Goal: Information Seeking & Learning: Learn about a topic

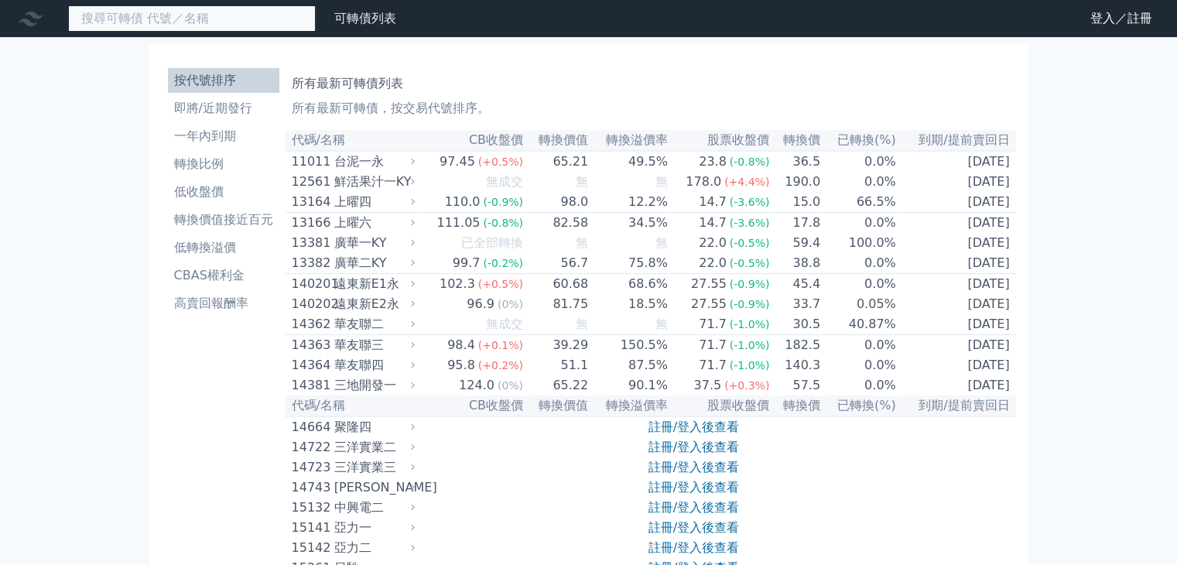
click at [217, 12] on input at bounding box center [192, 18] width 248 height 26
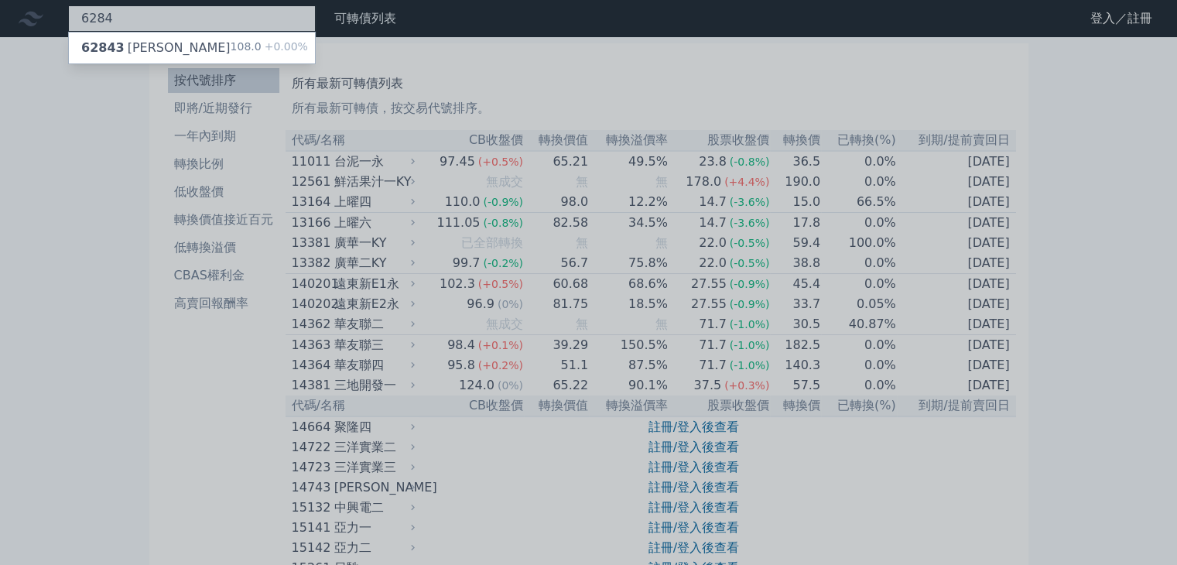
type input "6284"
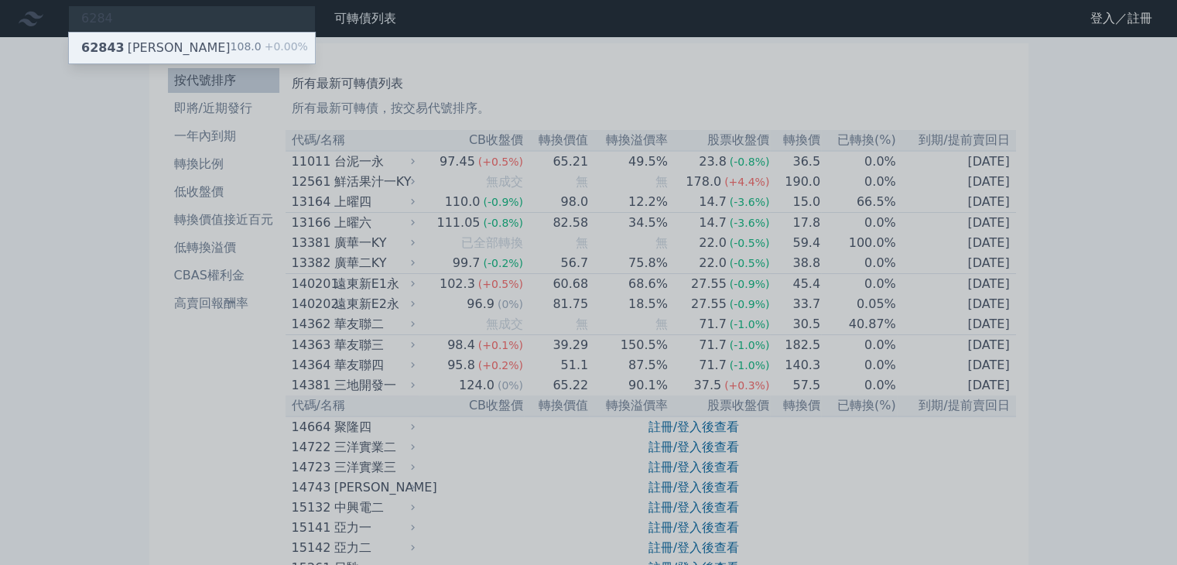
click at [93, 44] on span "62843" at bounding box center [102, 47] width 43 height 15
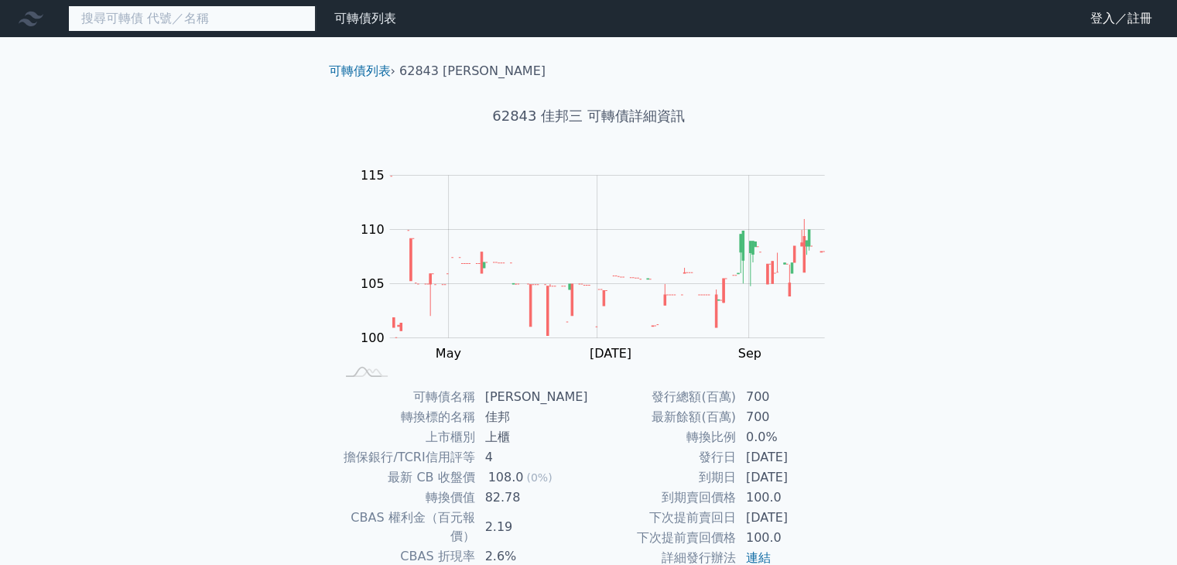
click at [152, 19] on input at bounding box center [192, 18] width 248 height 26
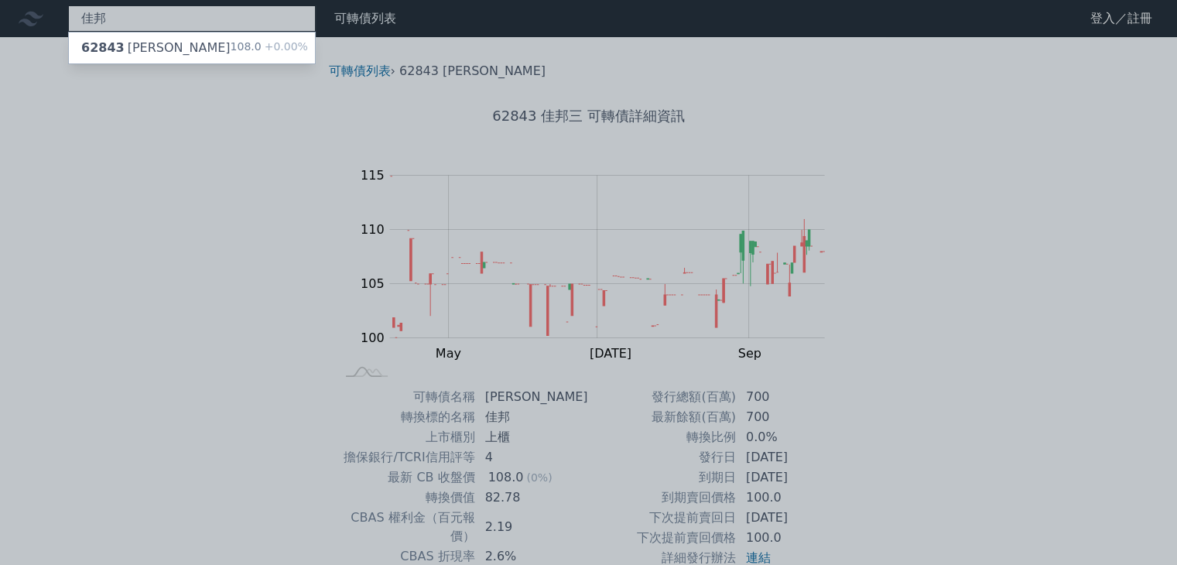
type input "佳邦"
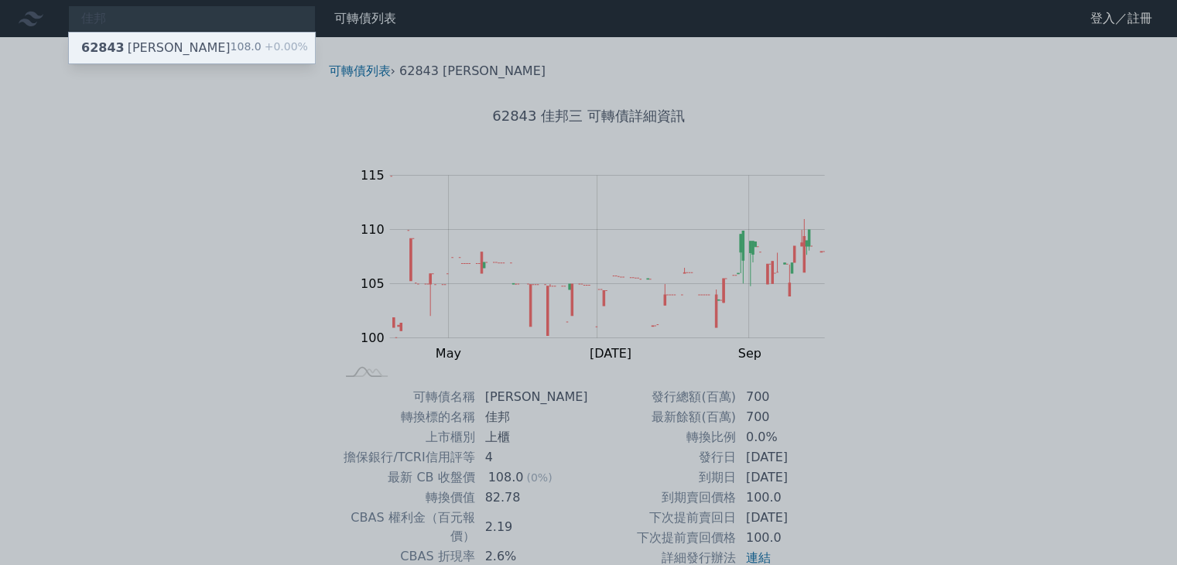
click at [158, 51] on div "62843 佳邦三 108.0 +0.00%" at bounding box center [192, 47] width 246 height 31
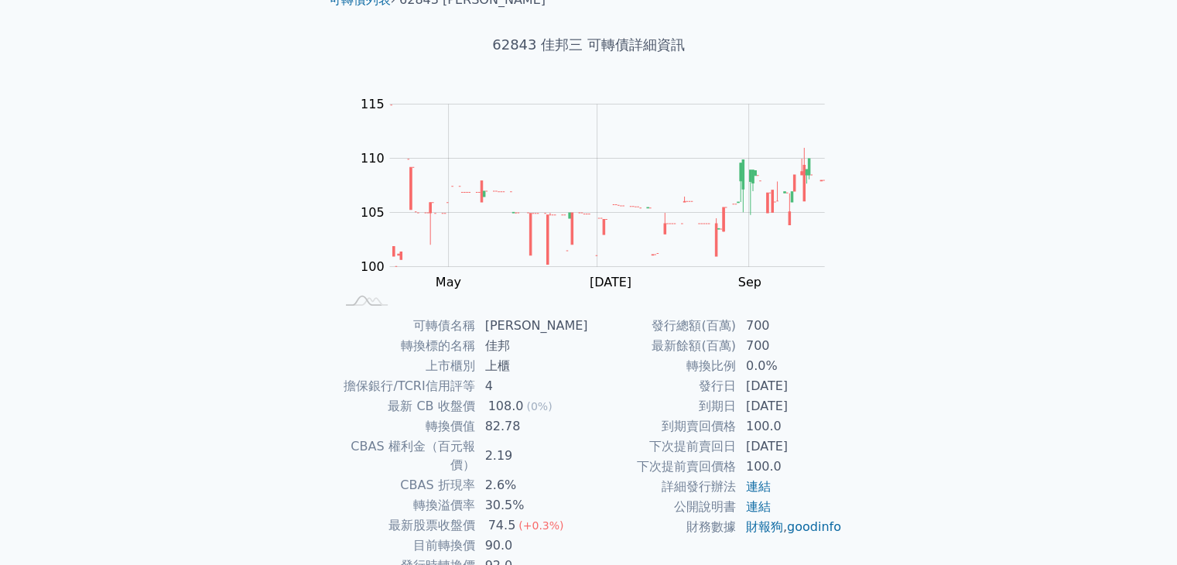
scroll to position [152, 0]
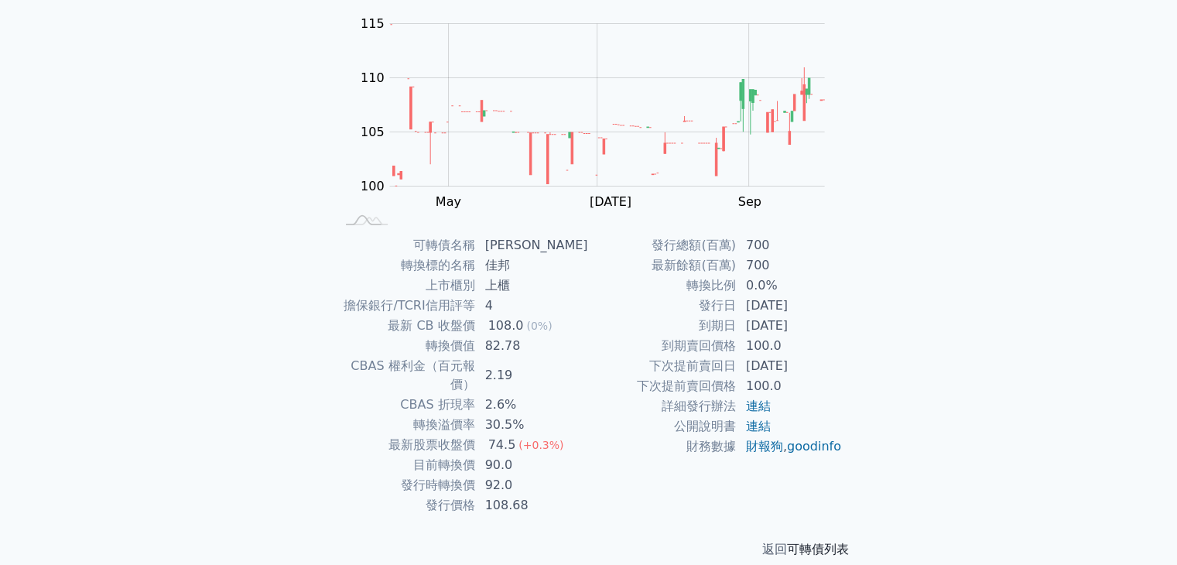
click at [828, 541] on link "可轉債列表" at bounding box center [818, 548] width 62 height 15
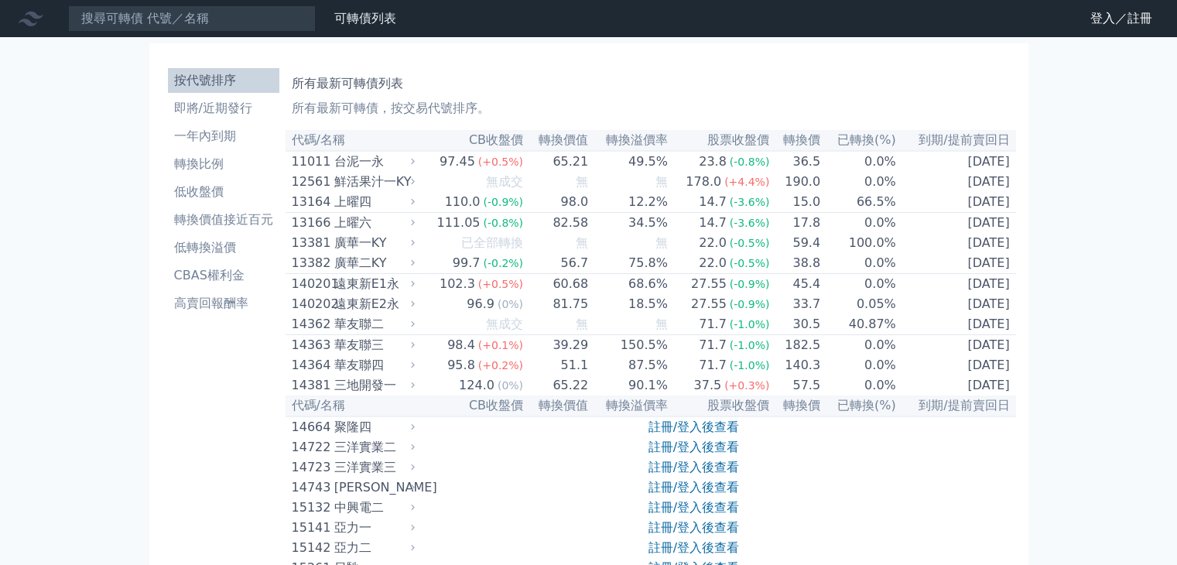
click at [204, 82] on li "按代號排序" at bounding box center [223, 80] width 111 height 19
click at [224, 80] on li "按代號排序" at bounding box center [223, 80] width 111 height 19
click at [204, 81] on li "按代號排序" at bounding box center [223, 80] width 111 height 19
click at [205, 79] on li "按代號排序" at bounding box center [223, 80] width 111 height 19
click at [226, 77] on li "按代號排序" at bounding box center [223, 80] width 111 height 19
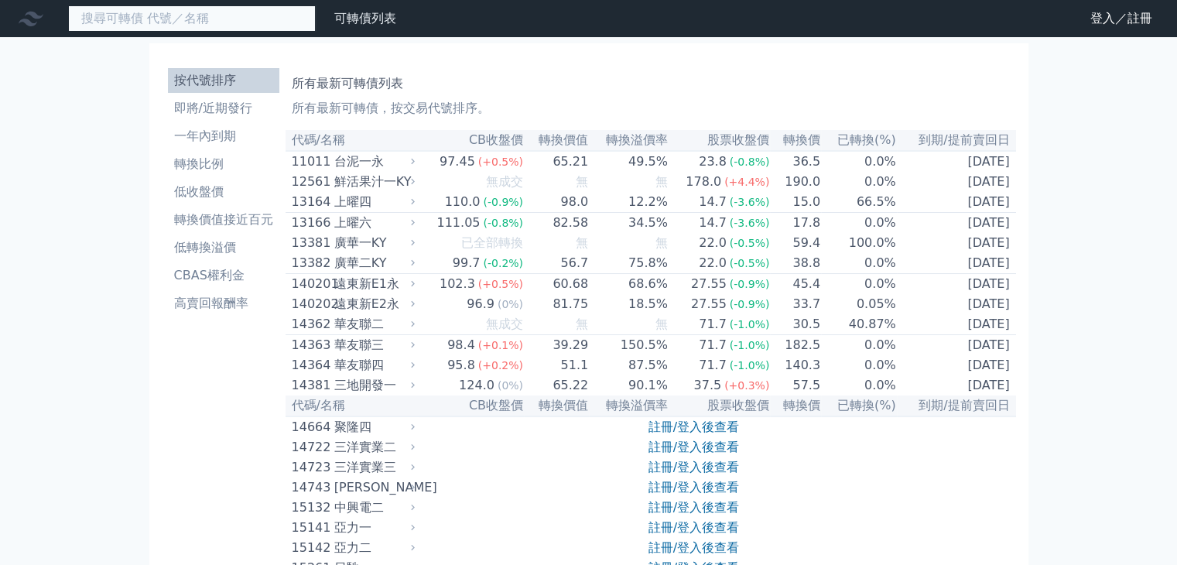
click at [201, 13] on input at bounding box center [192, 18] width 248 height 26
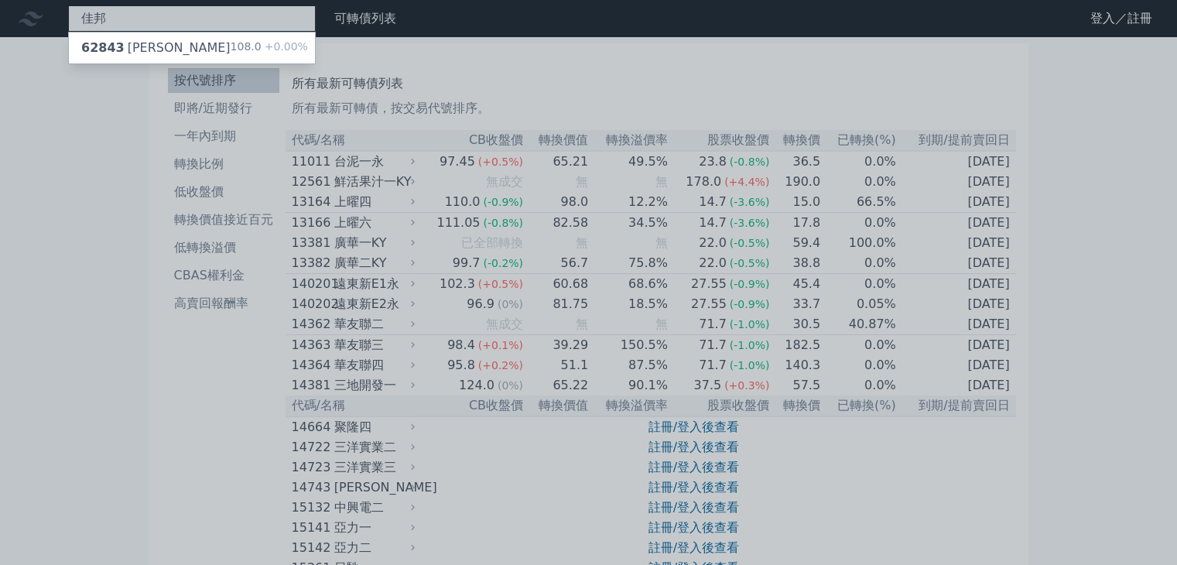
type input "佳邦"
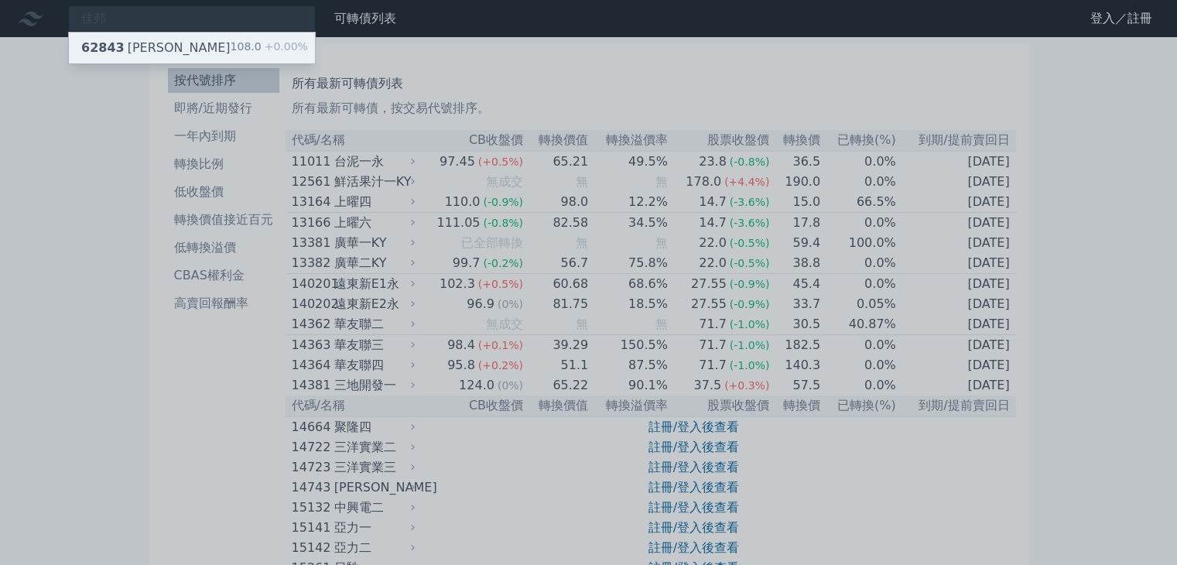
click at [115, 43] on span "62843" at bounding box center [102, 47] width 43 height 15
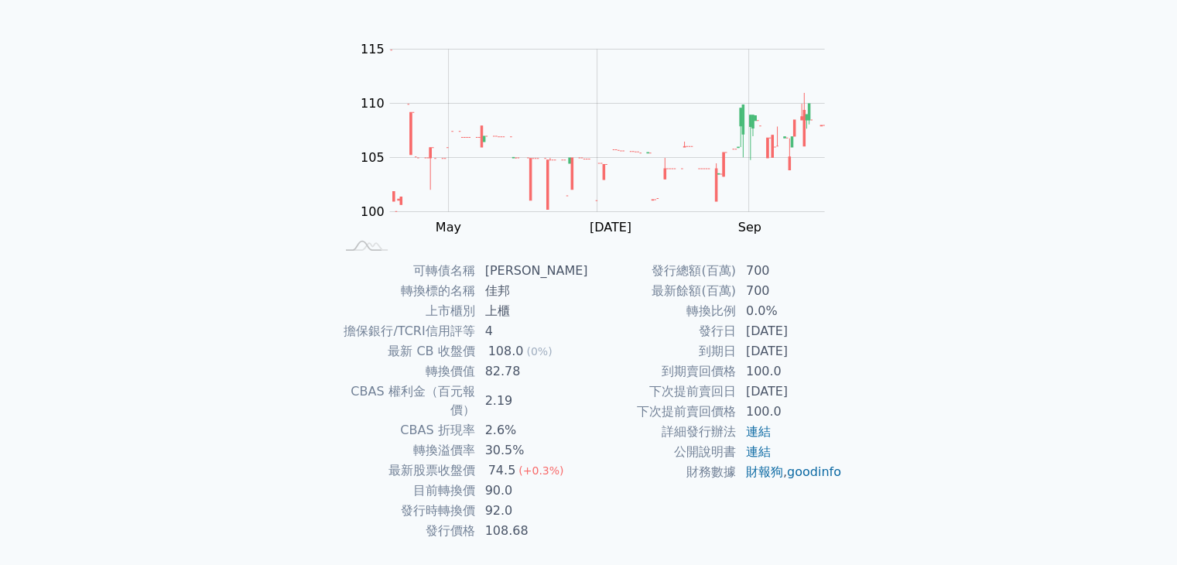
scroll to position [152, 0]
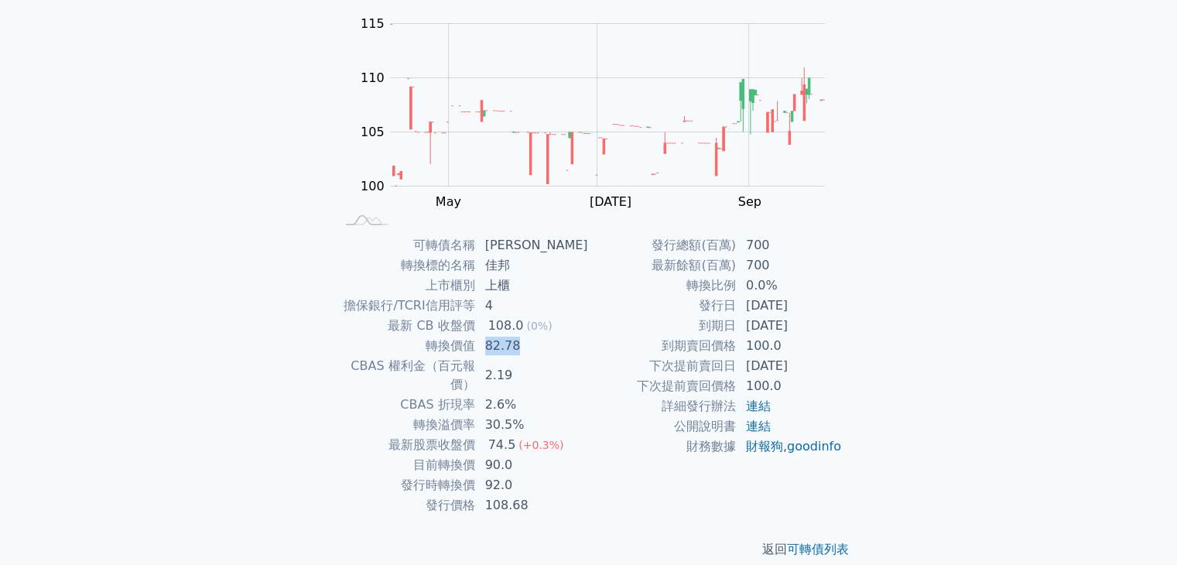
drag, startPoint x: 487, startPoint y: 344, endPoint x: 534, endPoint y: 354, distance: 47.5
click at [534, 354] on tbody "可轉債名稱 佳邦三 轉換標的名稱 佳邦 上市櫃別 上櫃 擔保銀行/TCRI信用評等 4 最新 CB 收盤價 108.0 (0%) 轉換價值 82.78 CBA…" at bounding box center [462, 375] width 254 height 280
drag, startPoint x: 488, startPoint y: 442, endPoint x: 511, endPoint y: 456, distance: 27.1
click at [511, 456] on tbody "可轉債名稱 佳邦三 轉換標的名稱 佳邦 上市櫃別 上櫃 擔保銀行/TCRI信用評等 4 最新 CB 收盤價 108.0 (0%) 轉換價值 82.78 CBA…" at bounding box center [462, 375] width 254 height 280
click at [511, 475] on td "92.0" at bounding box center [532, 485] width 113 height 20
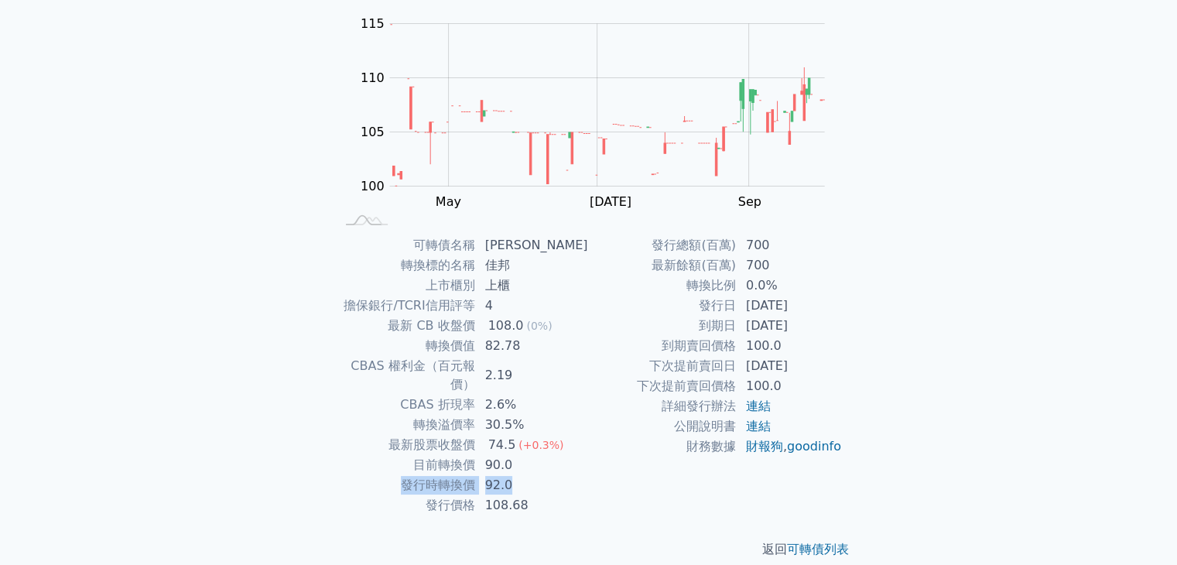
drag, startPoint x: 511, startPoint y: 456, endPoint x: 517, endPoint y: 442, distance: 14.2
click at [517, 442] on tbody "可轉債名稱 佳邦三 轉換標的名稱 佳邦 上市櫃別 上櫃 擔保銀行/TCRI信用評等 4 最新 CB 收盤價 108.0 (0%) 轉換價值 82.78 CBA…" at bounding box center [462, 375] width 254 height 280
click at [531, 455] on td "90.0" at bounding box center [532, 465] width 113 height 20
click at [787, 453] on link "goodinfo" at bounding box center [814, 446] width 54 height 15
